Goal: Use online tool/utility: Utilize a website feature to perform a specific function

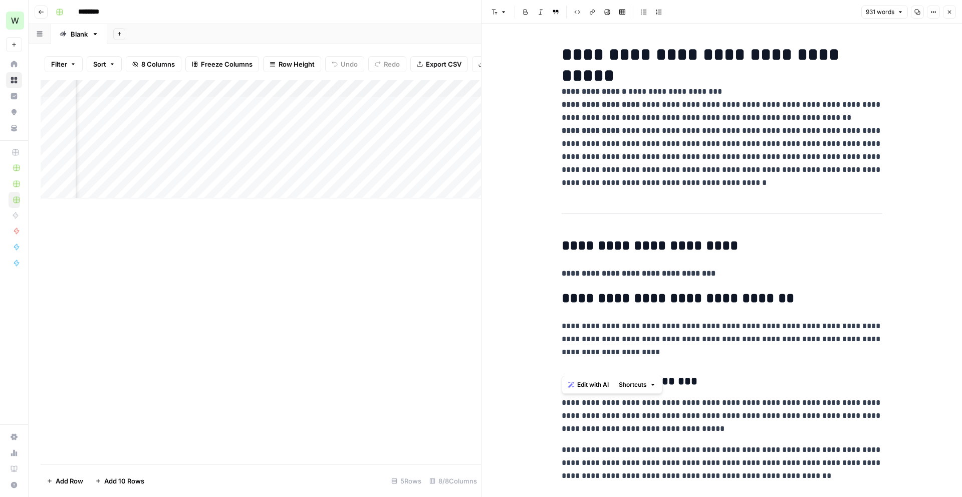
scroll to position [1511, 0]
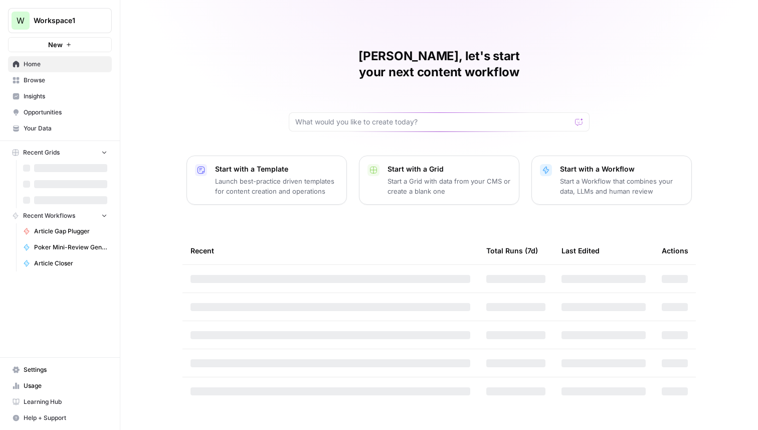
click at [63, 244] on span "Poker Mini-Review Generator" at bounding box center [70, 247] width 73 height 9
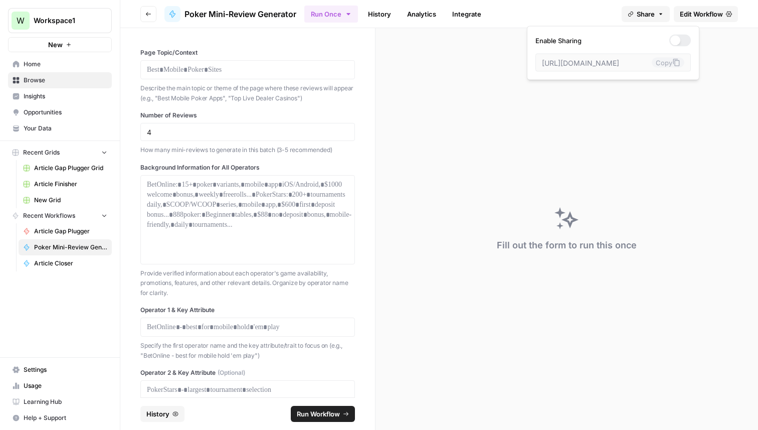
click at [639, 19] on button "Share" at bounding box center [645, 14] width 48 height 16
click at [670, 44] on div at bounding box center [675, 41] width 10 height 10
click at [652, 58] on button "Copy" at bounding box center [668, 63] width 33 height 10
